Goal: Information Seeking & Learning: Learn about a topic

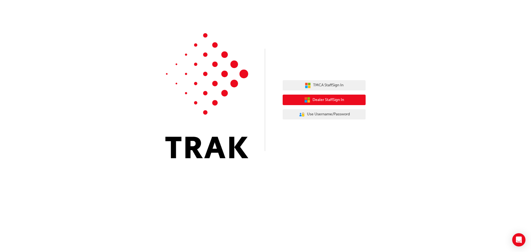
click at [327, 99] on span "Dealer Staff Sign In" at bounding box center [327, 100] width 31 height 6
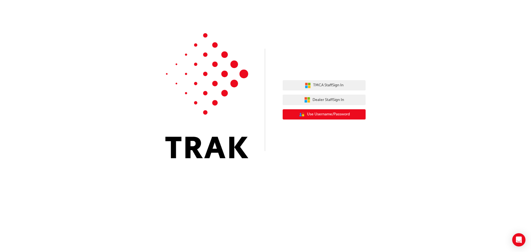
click at [348, 118] on button "User Authentication Icon - Blue Person, Gold Lock Use Username/Password" at bounding box center [323, 114] width 83 height 10
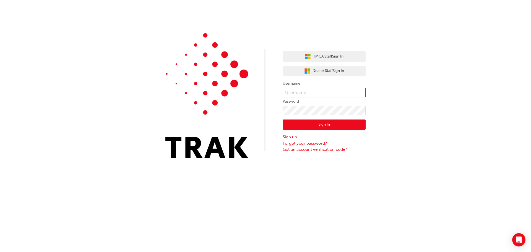
type input "luke.miller1"
click at [333, 125] on button "Sign In" at bounding box center [323, 124] width 83 height 10
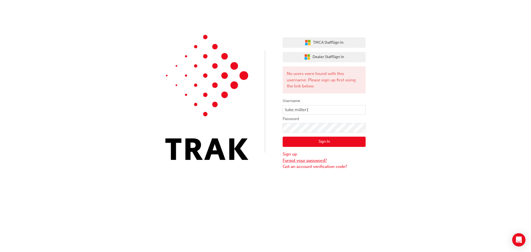
click at [323, 161] on link "Forgot your password?" at bounding box center [323, 160] width 83 height 6
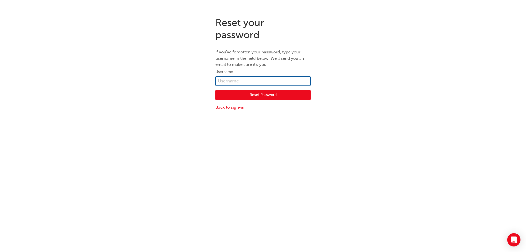
click at [239, 84] on input "text" at bounding box center [263, 80] width 95 height 9
type input "luke.miller@autocorner.com.au"
click at [254, 97] on button "Reset Password" at bounding box center [263, 95] width 95 height 10
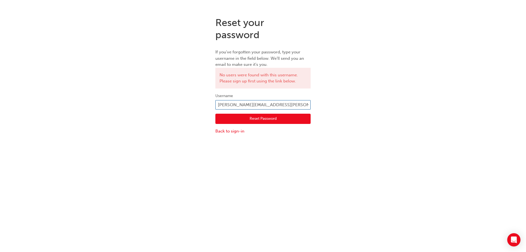
drag, startPoint x: 291, startPoint y: 105, endPoint x: 160, endPoint y: 100, distance: 131.1
click at [160, 100] on div "Reset your password If you've forgotten your password, type your username in th…" at bounding box center [263, 75] width 526 height 126
type input "luke.miller1"
click at [258, 117] on button "Reset Password" at bounding box center [263, 119] width 95 height 10
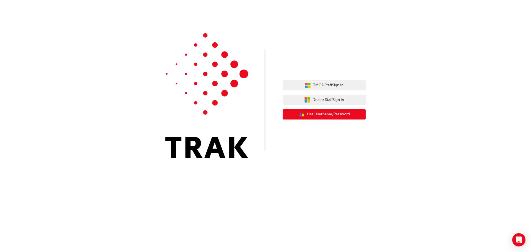
click at [334, 114] on span "Use Username/Password" at bounding box center [328, 114] width 43 height 6
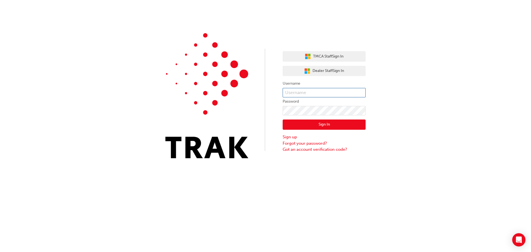
type input "luke.miller1"
click at [327, 122] on button "Sign In" at bounding box center [323, 124] width 83 height 10
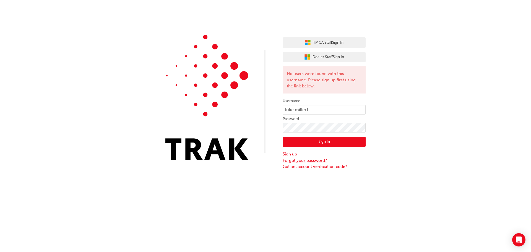
click at [302, 161] on link "Forgot your password?" at bounding box center [323, 160] width 83 height 6
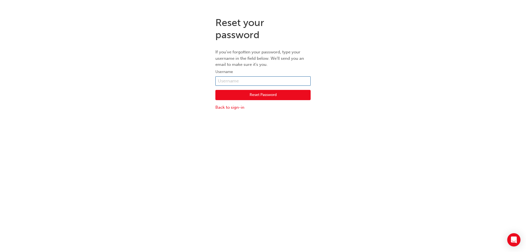
click at [242, 79] on input "text" at bounding box center [263, 80] width 95 height 9
type input "luke.miller1"
click at [248, 98] on button "Reset Password" at bounding box center [263, 95] width 95 height 10
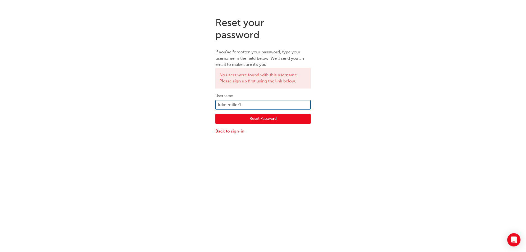
click at [253, 103] on input "luke.miller1" at bounding box center [263, 104] width 95 height 9
type input "luke.miller1@ext.toyota.com.au"
click at [254, 120] on button "Reset Password" at bounding box center [263, 119] width 95 height 10
click at [237, 130] on link "Back to sign-in" at bounding box center [263, 131] width 95 height 6
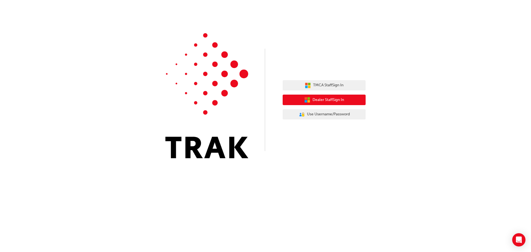
click at [323, 102] on span "Dealer Staff Sign In" at bounding box center [327, 100] width 31 height 6
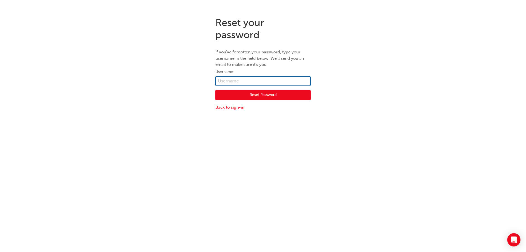
click at [244, 80] on input "text" at bounding box center [263, 80] width 95 height 9
type input "luke.miller1"
click at [249, 95] on button "Reset Password" at bounding box center [263, 95] width 95 height 10
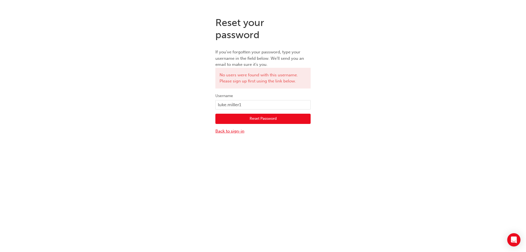
click at [231, 131] on link "Back to sign-in" at bounding box center [263, 131] width 95 height 6
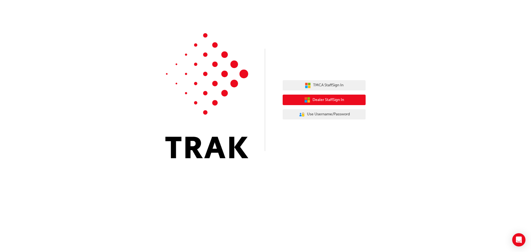
click at [336, 100] on span "Dealer Staff Sign In" at bounding box center [327, 100] width 31 height 6
click at [308, 96] on button "Dealer Staff Sign In" at bounding box center [323, 99] width 83 height 10
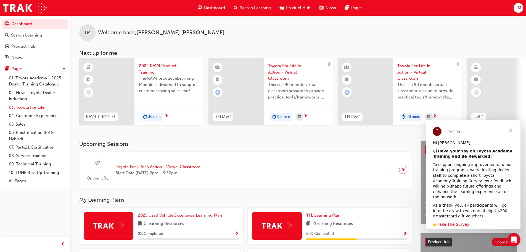
click at [38, 108] on link "03. Toyota For Life" at bounding box center [38, 107] width 62 height 9
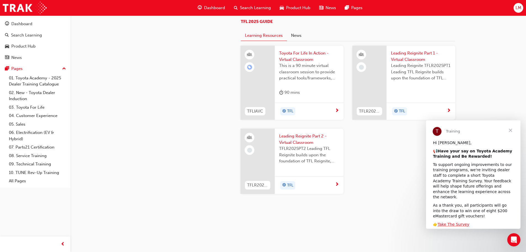
scroll to position [587, 0]
click at [24, 35] on div "Search Learning" at bounding box center [26, 35] width 31 height 6
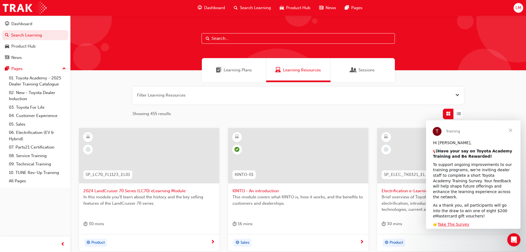
scroll to position [138, 0]
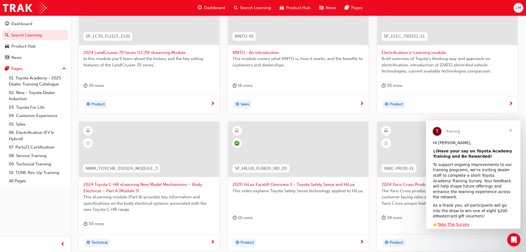
click at [513, 129] on span "Close" at bounding box center [511, 130] width 20 height 20
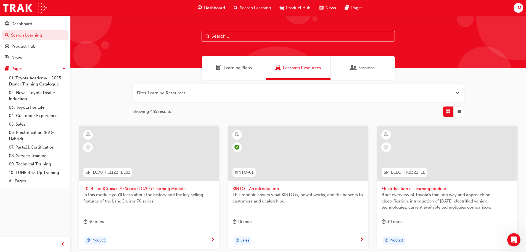
scroll to position [0, 0]
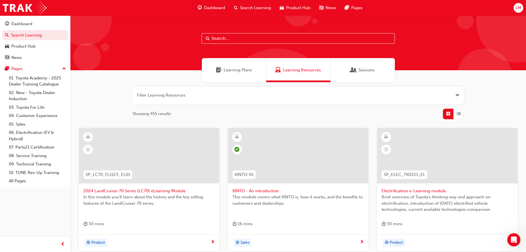
click at [257, 4] on div "Search Learning" at bounding box center [253, 7] width 46 height 11
click at [227, 40] on input "text" at bounding box center [298, 38] width 193 height 10
click at [209, 96] on button "button" at bounding box center [299, 95] width 332 height 18
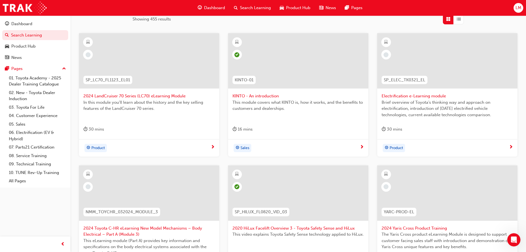
scroll to position [235, 0]
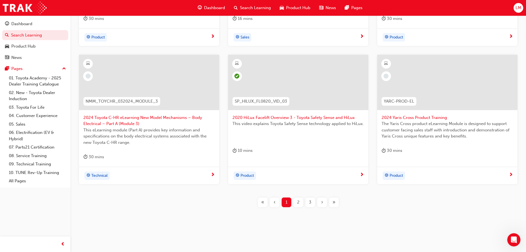
click at [296, 203] on div "2" at bounding box center [299, 202] width 10 height 10
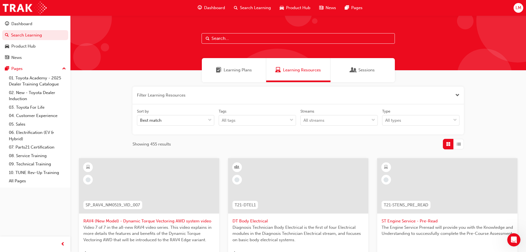
click at [216, 40] on input "text" at bounding box center [298, 38] width 193 height 10
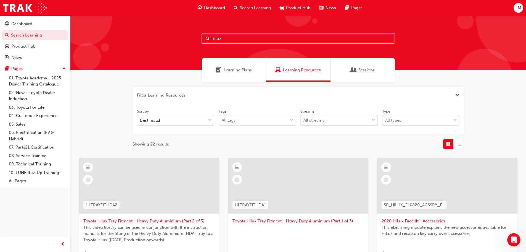
drag, startPoint x: 209, startPoint y: 35, endPoint x: 175, endPoint y: 29, distance: 33.7
click at [175, 30] on div "hilux" at bounding box center [298, 42] width 456 height 55
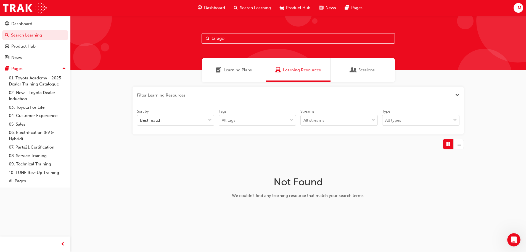
drag, startPoint x: 236, startPoint y: 36, endPoint x: 169, endPoint y: 30, distance: 67.5
click at [169, 30] on div "tarago" at bounding box center [298, 42] width 456 height 55
drag, startPoint x: 226, startPoint y: 39, endPoint x: 131, endPoint y: 33, distance: 94.7
click at [131, 33] on div "rukus" at bounding box center [298, 42] width 456 height 55
type input "chr"
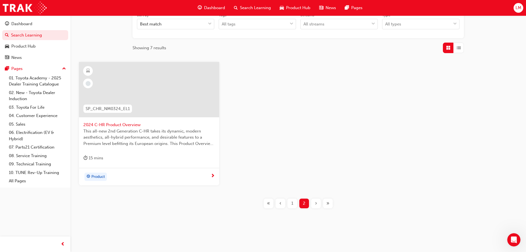
scroll to position [97, 0]
click at [132, 139] on span "This all-new 2nd Generation C-HR takes its dynamic, modern aesthetics, all-hybr…" at bounding box center [149, 136] width 132 height 19
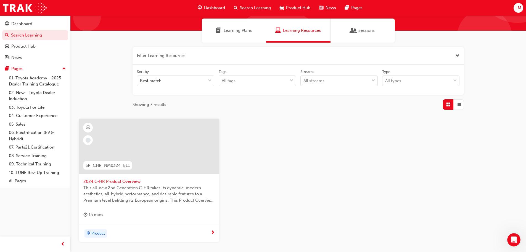
scroll to position [55, 0]
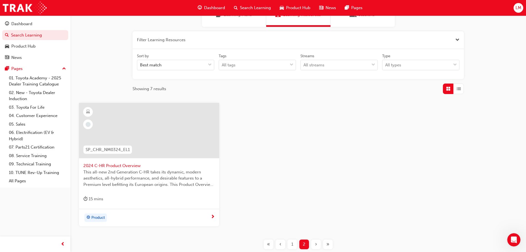
click at [150, 177] on span "This all-new 2nd Generation C-HR takes its dynamic, modern aesthetics, all-hybr…" at bounding box center [149, 178] width 132 height 19
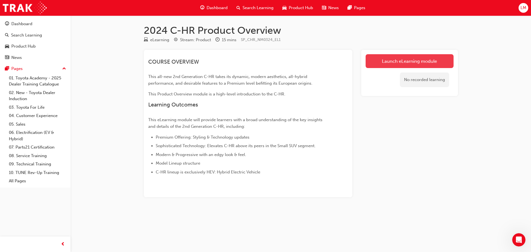
click at [393, 62] on link "Launch eLearning module" at bounding box center [409, 61] width 88 height 14
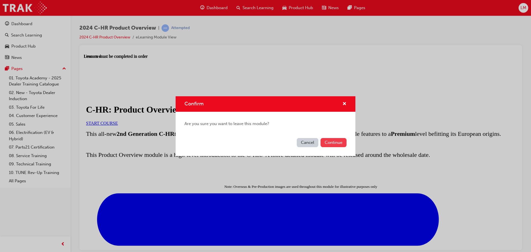
click at [331, 144] on button "Continue" at bounding box center [333, 142] width 26 height 9
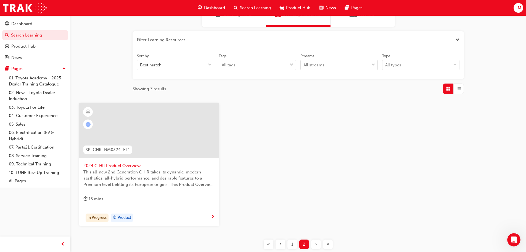
scroll to position [83, 0]
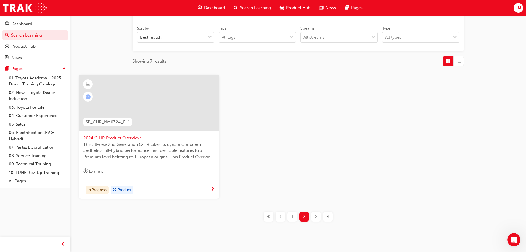
click at [292, 218] on span "1" at bounding box center [293, 216] width 2 height 6
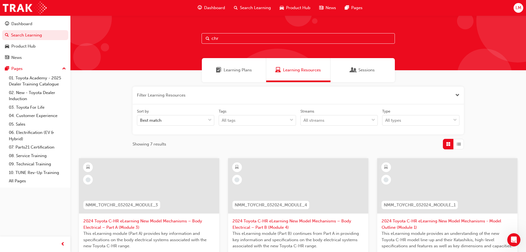
click at [237, 41] on input "chr" at bounding box center [298, 38] width 193 height 10
click at [206, 38] on span "Search" at bounding box center [208, 38] width 4 height 6
click at [220, 38] on input "chr" at bounding box center [298, 38] width 193 height 10
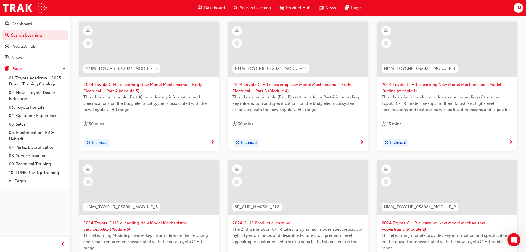
scroll to position [131, 0]
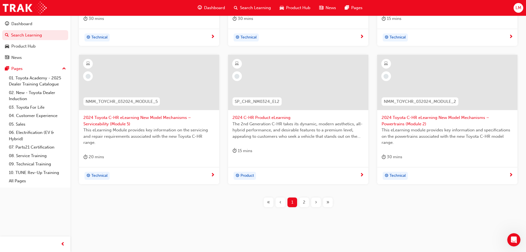
click at [304, 204] on span "2" at bounding box center [304, 202] width 2 height 6
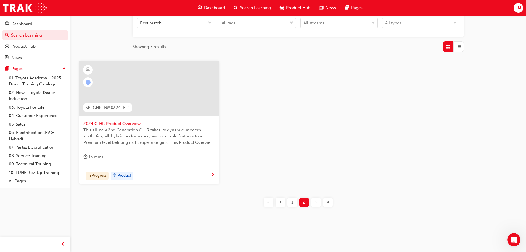
scroll to position [97, 0]
click at [291, 204] on div "1" at bounding box center [293, 202] width 10 height 10
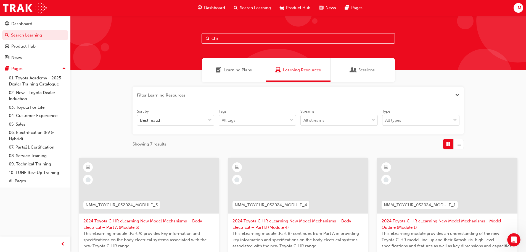
click at [227, 39] on input "chr" at bounding box center [298, 38] width 193 height 10
drag, startPoint x: 227, startPoint y: 39, endPoint x: 135, endPoint y: 37, distance: 92.0
click at [135, 37] on div "chr" at bounding box center [298, 42] width 456 height 55
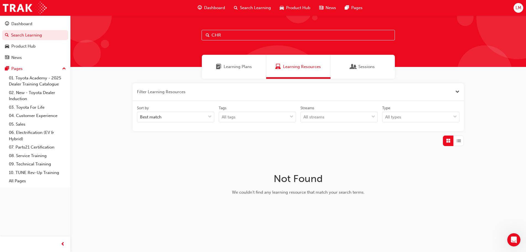
scroll to position [5, 0]
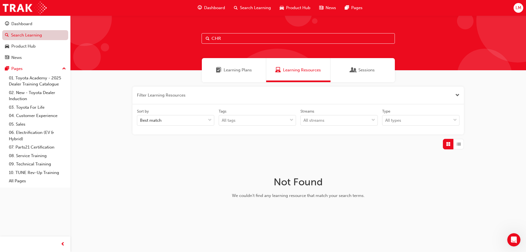
type input "CHR"
click at [40, 39] on link "Search Learning" at bounding box center [35, 35] width 66 height 10
click at [223, 37] on input "CHR" at bounding box center [298, 38] width 193 height 10
click at [262, 39] on input "CHR" at bounding box center [298, 38] width 193 height 10
drag, startPoint x: 228, startPoint y: 36, endPoint x: 156, endPoint y: 38, distance: 71.6
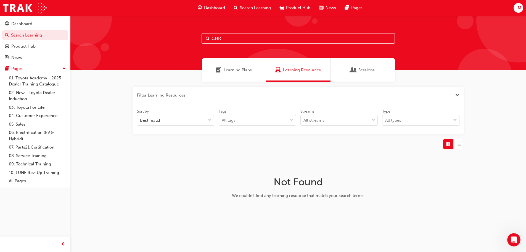
click at [156, 38] on div "CHR" at bounding box center [298, 42] width 456 height 55
click at [224, 38] on input "Aurion" at bounding box center [298, 38] width 193 height 10
drag, startPoint x: 236, startPoint y: 38, endPoint x: 150, endPoint y: 38, distance: 86.5
click at [150, 38] on div "Aurion" at bounding box center [298, 42] width 456 height 55
drag, startPoint x: 206, startPoint y: 36, endPoint x: 135, endPoint y: 31, distance: 70.9
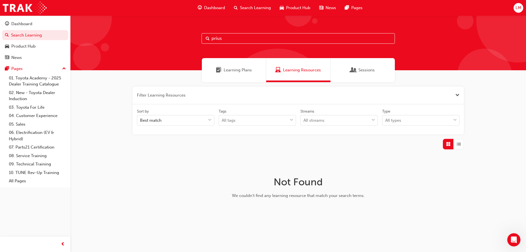
click at [135, 31] on div "prius" at bounding box center [298, 42] width 456 height 55
type input "rav4"
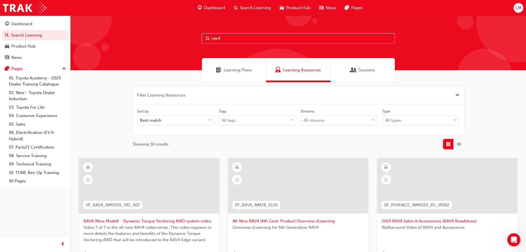
drag, startPoint x: 227, startPoint y: 33, endPoint x: 137, endPoint y: 38, distance: 89.6
click at [137, 38] on div "rav4" at bounding box center [298, 42] width 456 height 55
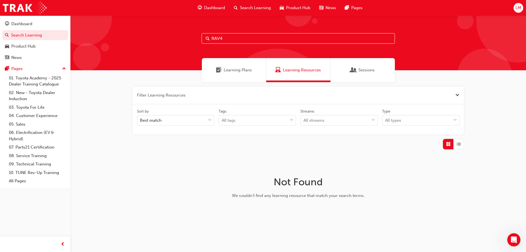
type input "RAV4"
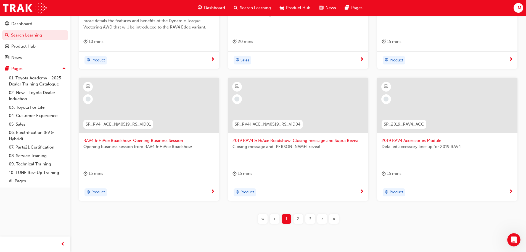
scroll to position [221, 0]
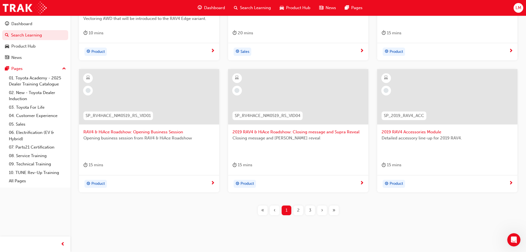
click at [301, 212] on div "2" at bounding box center [299, 210] width 10 height 10
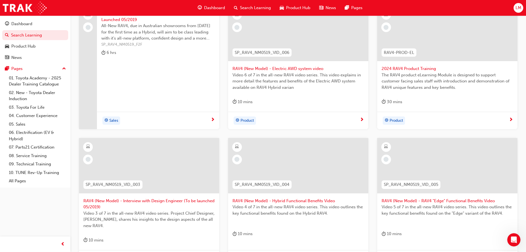
scroll to position [166, 0]
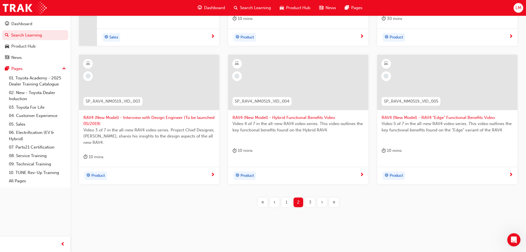
click at [309, 203] on span "3" at bounding box center [310, 202] width 2 height 6
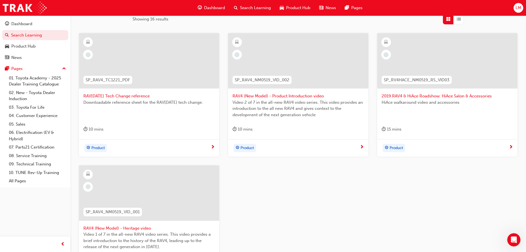
scroll to position [91, 0]
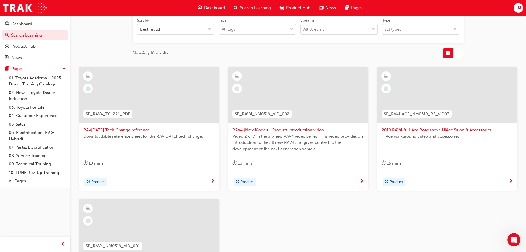
click at [292, 107] on div "SP_RAV4_NM0519_VID_002" at bounding box center [262, 113] width 68 height 17
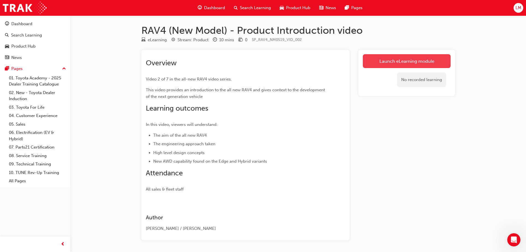
click at [384, 65] on link "Launch eLearning module" at bounding box center [407, 61] width 88 height 14
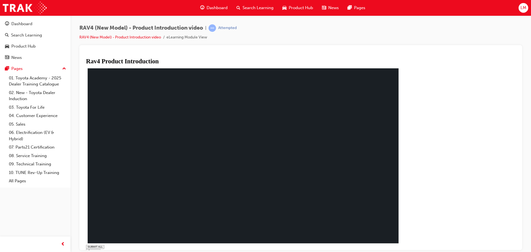
drag, startPoint x: 163, startPoint y: 244, endPoint x: 297, endPoint y: 304, distance: 146.8
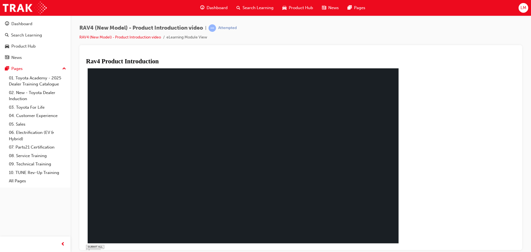
click at [91, 249] on icon at bounding box center [89, 250] width 3 height 3
drag, startPoint x: 148, startPoint y: 232, endPoint x: 149, endPoint y: 237, distance: 4.8
click at [149, 251] on div at bounding box center [245, 255] width 316 height 4
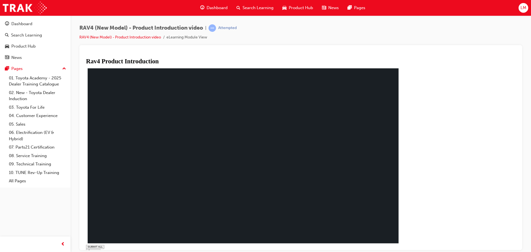
click at [89, 249] on polygon at bounding box center [89, 250] width 2 height 3
click at [146, 251] on div at bounding box center [245, 255] width 316 height 4
drag, startPoint x: 206, startPoint y: 245, endPoint x: 217, endPoint y: 245, distance: 10.5
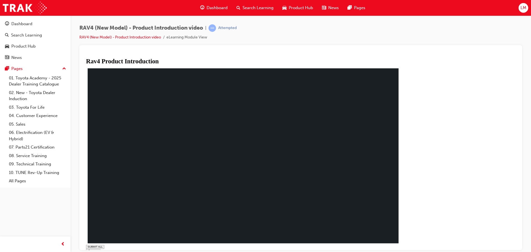
drag, startPoint x: 217, startPoint y: 245, endPoint x: 320, endPoint y: 255, distance: 103.6
click at [91, 249] on icon at bounding box center [89, 250] width 3 height 3
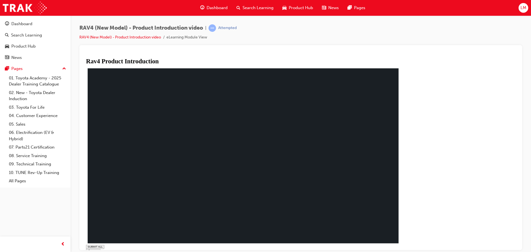
type input "0.117"
type input "0.1"
click at [112, 251] on input "range" at bounding box center [99, 255] width 25 height 3
click at [89, 249] on polygon at bounding box center [89, 250] width 2 height 3
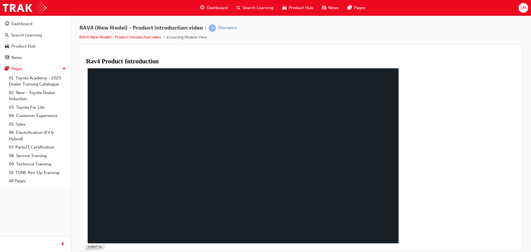
type input "0.007"
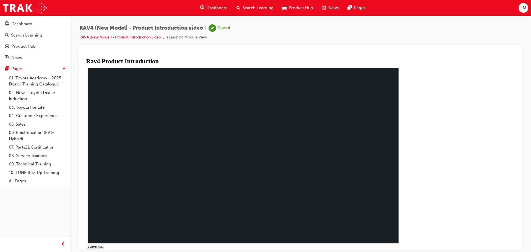
drag, startPoint x: 216, startPoint y: 100, endPoint x: 238, endPoint y: 199, distance: 101.2
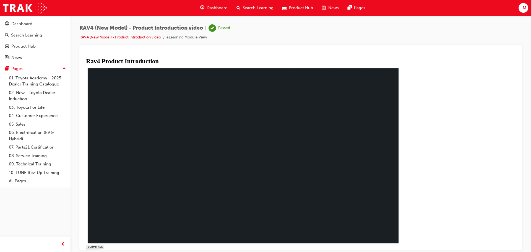
drag, startPoint x: 179, startPoint y: 86, endPoint x: 185, endPoint y: 229, distance: 143.2
click at [404, 241] on div "Rav4 Product Introduction You have completed this module. The All New RAV 4 :Pr…" at bounding box center [245, 156] width 318 height 195
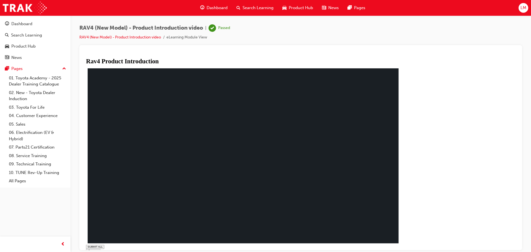
click at [211, 9] on span "Dashboard" at bounding box center [216, 8] width 21 height 6
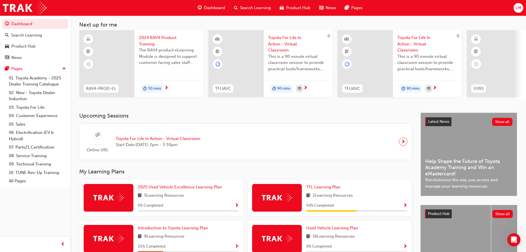
scroll to position [23, 0]
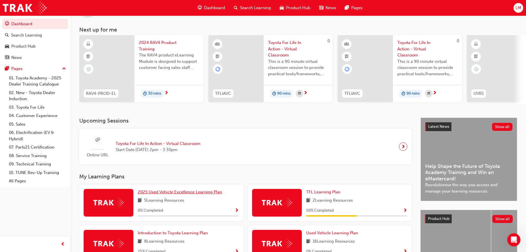
click at [144, 194] on span "2025 Used Vehicle Excellence Learning Plan" at bounding box center [180, 191] width 84 height 5
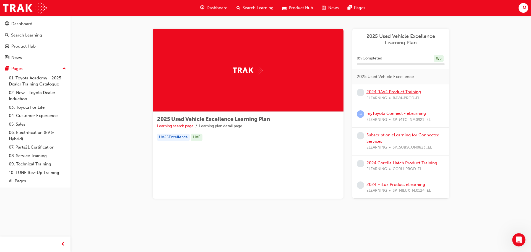
click at [387, 92] on link "2024 RAV4 Product Training" at bounding box center [393, 91] width 54 height 5
